Goal: Task Accomplishment & Management: Use online tool/utility

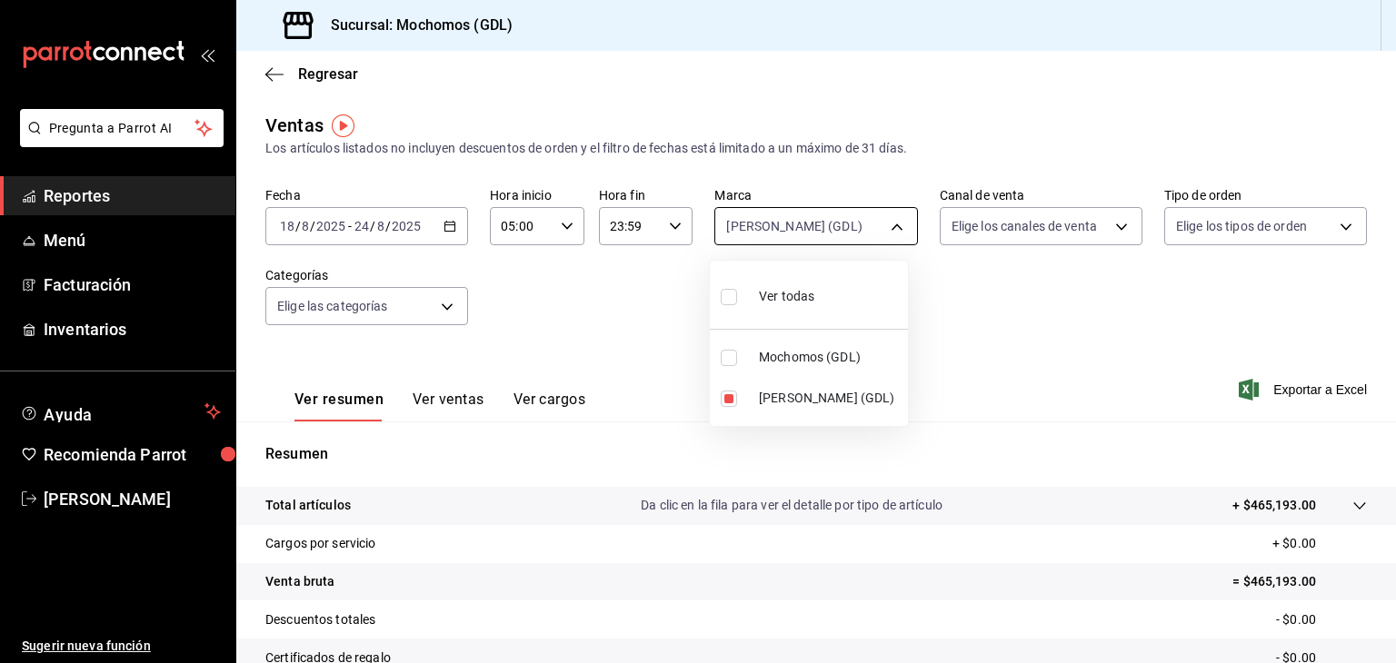
click at [872, 228] on body "Pregunta a Parrot AI Reportes Menú Facturación Inventarios Ayuda Recomienda Par…" at bounding box center [698, 331] width 1396 height 663
click at [778, 399] on span "[PERSON_NAME] (GDL)" at bounding box center [830, 398] width 142 height 19
checkbox input "false"
click at [782, 354] on span "Mochomos (GDL)" at bounding box center [830, 357] width 142 height 19
type input "36c25d4a-7cb0-456c-a434-e981d54830bc"
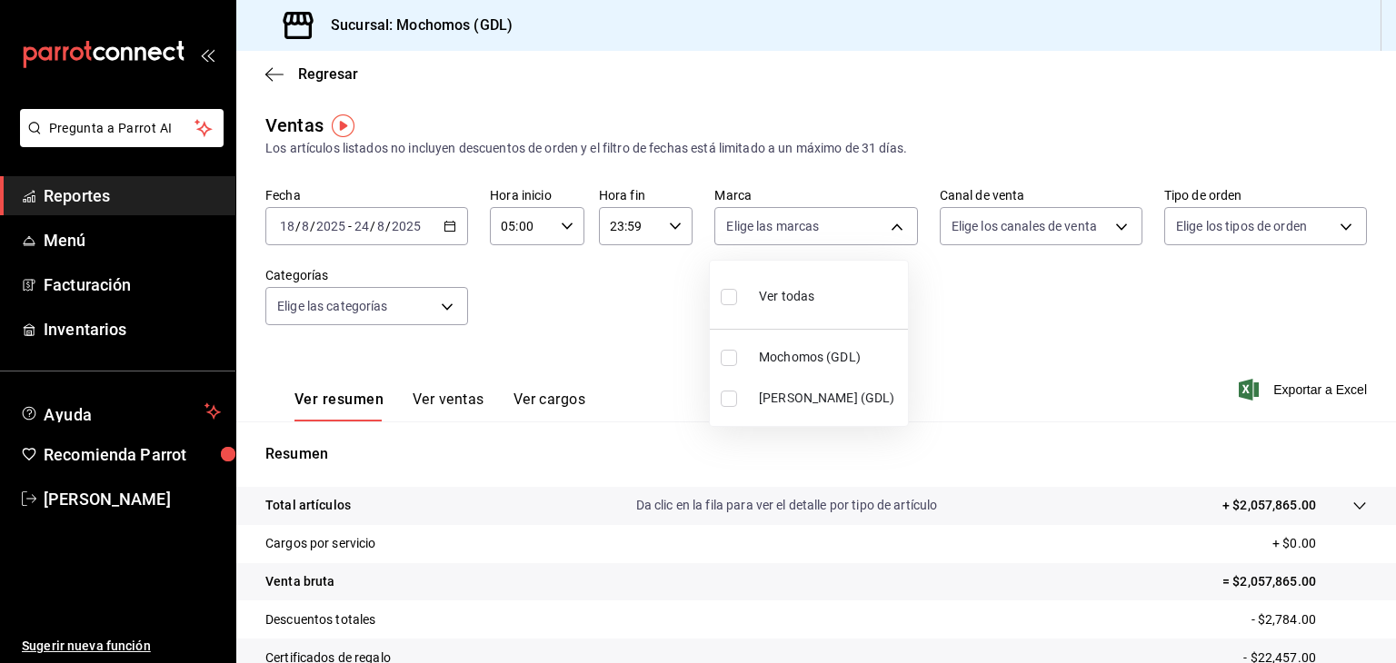
checkbox input "true"
click at [1138, 325] on div at bounding box center [698, 331] width 1396 height 663
click at [1304, 382] on span "Exportar a Excel" at bounding box center [1304, 390] width 125 height 22
